Goal: Information Seeking & Learning: Learn about a topic

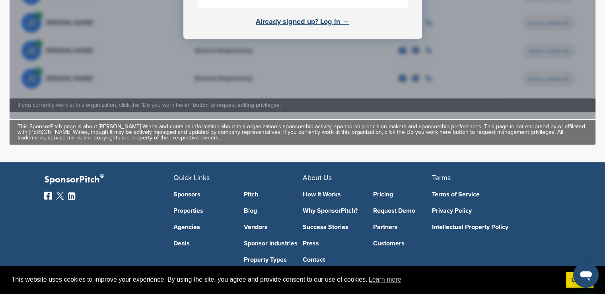
scroll to position [318, 0]
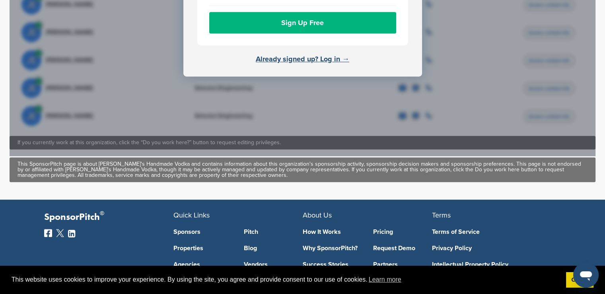
scroll to position [396, 0]
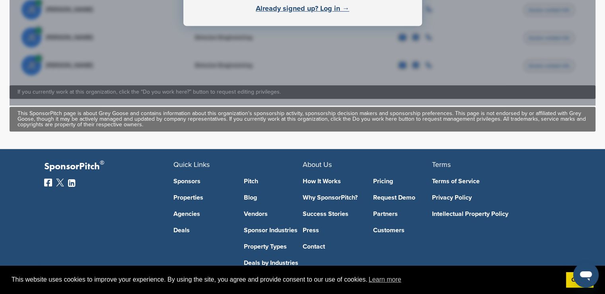
scroll to position [398, 0]
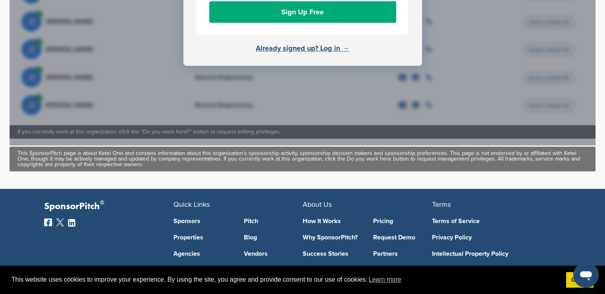
scroll to position [515, 0]
